Goal: Task Accomplishment & Management: Use online tool/utility

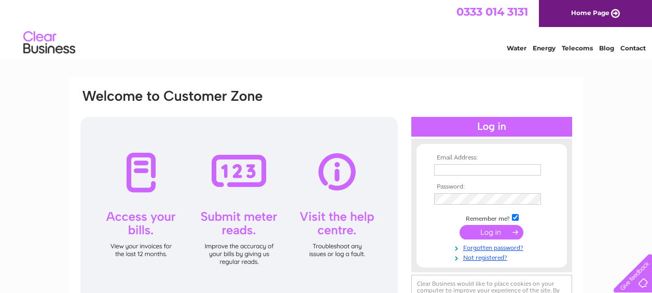
type input "l.mather@fleetfactors.co.uk"
click at [503, 230] on input "submit" at bounding box center [492, 232] width 64 height 15
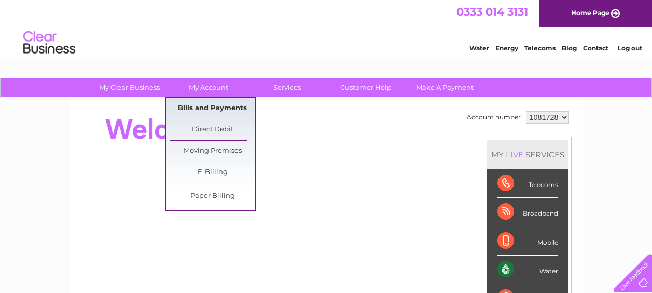
click at [205, 109] on link "Bills and Payments" at bounding box center [213, 108] width 86 height 21
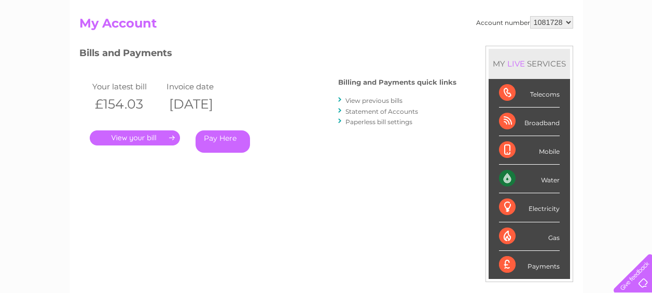
scroll to position [104, 0]
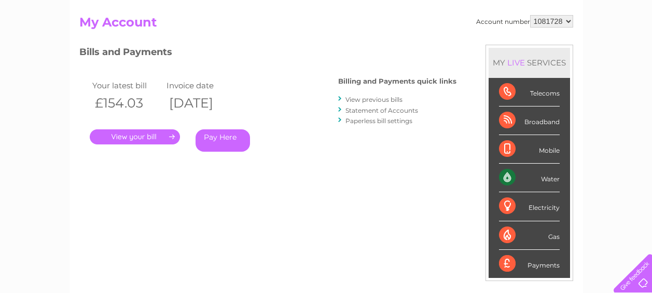
click at [144, 134] on link "." at bounding box center [135, 136] width 90 height 15
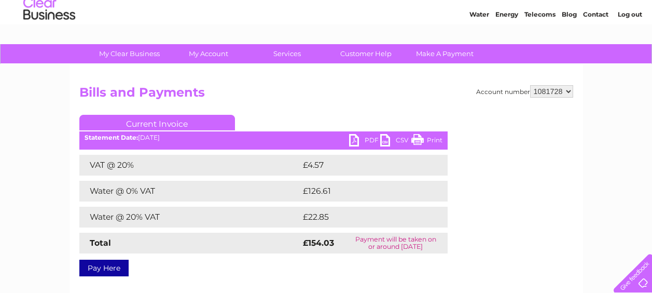
scroll to position [104, 0]
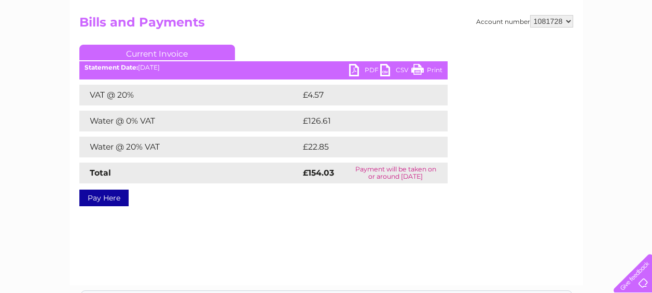
click at [356, 70] on link "PDF" at bounding box center [364, 71] width 31 height 15
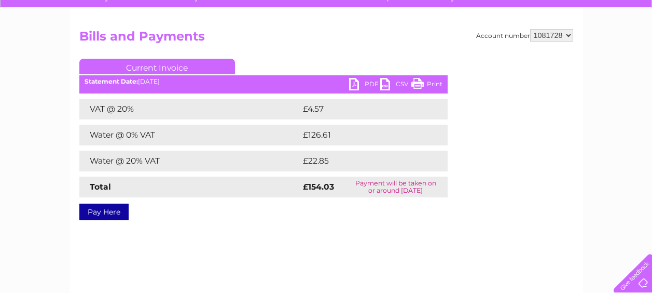
scroll to position [0, 0]
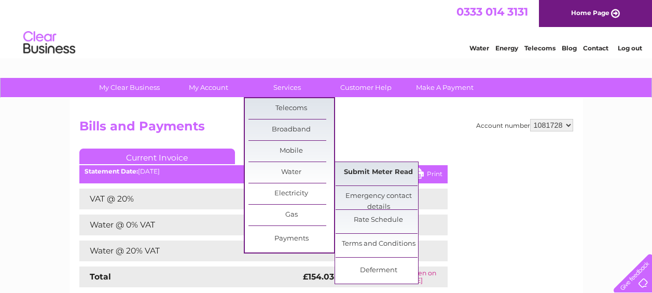
click at [384, 170] on link "Submit Meter Read" at bounding box center [379, 172] width 86 height 21
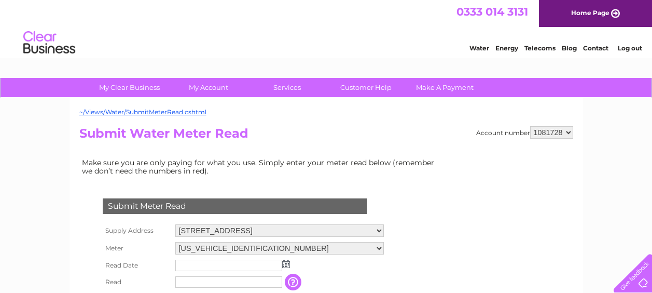
scroll to position [52, 0]
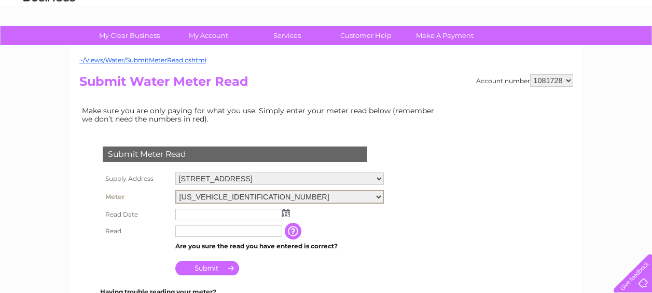
drag, startPoint x: 178, startPoint y: 194, endPoint x: 233, endPoint y: 197, distance: 55.1
click at [233, 197] on select "[US_VEHICLE_IDENTIFICATION_NUMBER]" at bounding box center [279, 196] width 209 height 13
click at [185, 195] on select "[US_VEHICLE_IDENTIFICATION_NUMBER]" at bounding box center [279, 196] width 209 height 13
drag, startPoint x: 180, startPoint y: 197, endPoint x: 274, endPoint y: 195, distance: 94.5
click at [274, 195] on select "[US_VEHICLE_IDENTIFICATION_NUMBER]" at bounding box center [279, 196] width 209 height 13
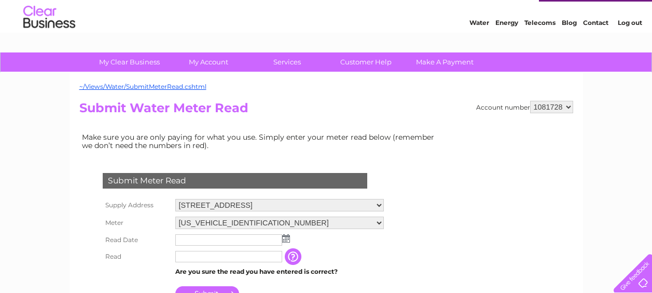
scroll to position [0, 0]
